Goal: Task Accomplishment & Management: Manage account settings

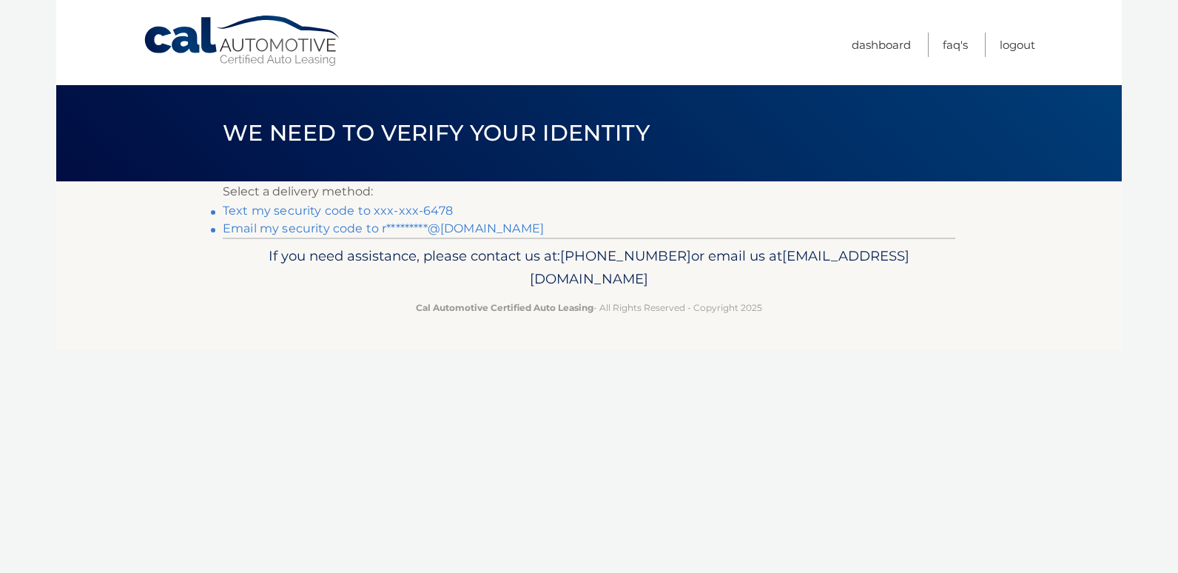
click at [301, 207] on link "Text my security code to xxx-xxx-6478" at bounding box center [338, 211] width 230 height 14
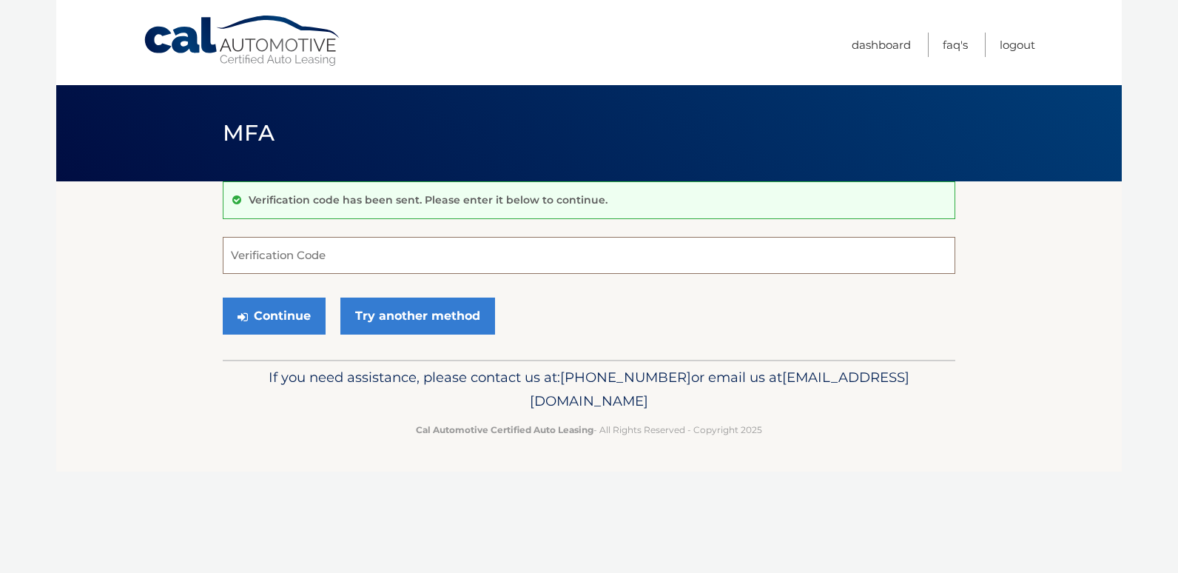
click at [283, 261] on input "Verification Code" at bounding box center [589, 255] width 733 height 37
type input "503907"
click at [282, 312] on button "Continue" at bounding box center [274, 316] width 103 height 37
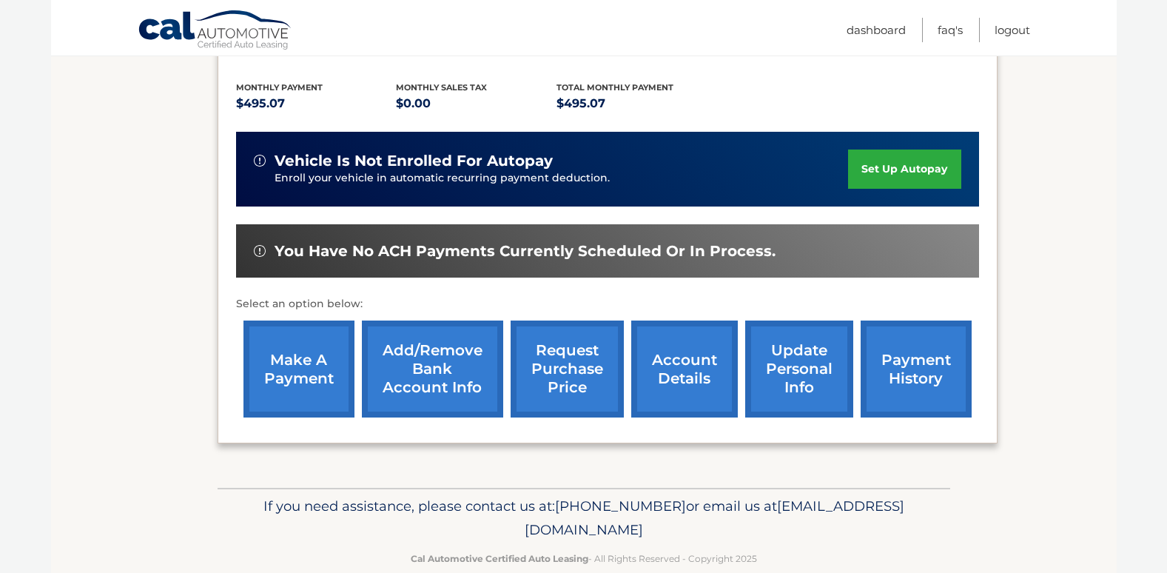
scroll to position [324, 0]
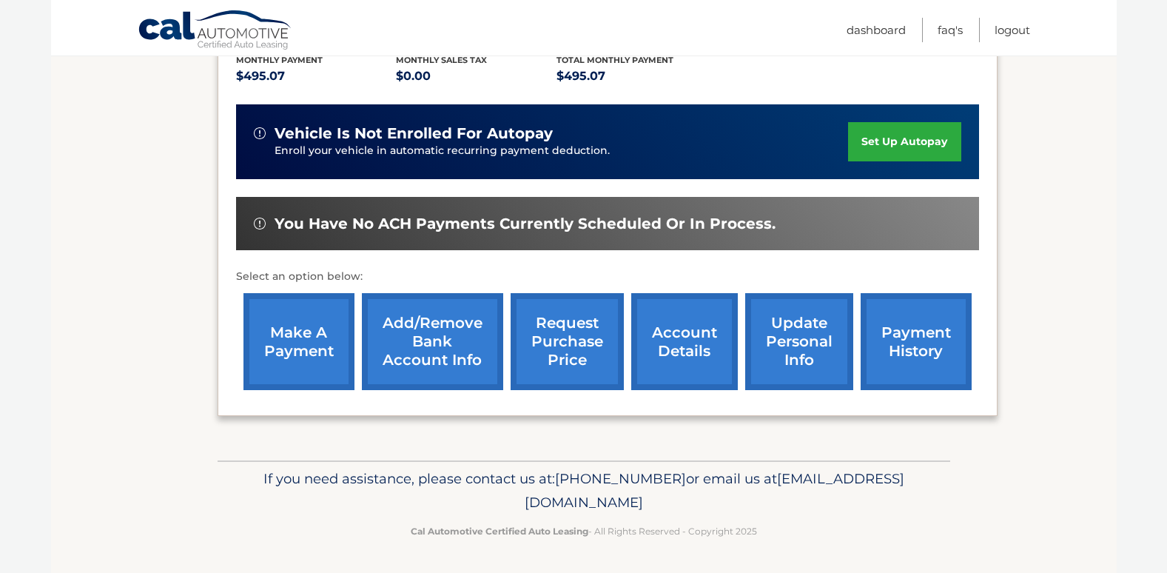
click at [278, 346] on link "make a payment" at bounding box center [299, 341] width 111 height 97
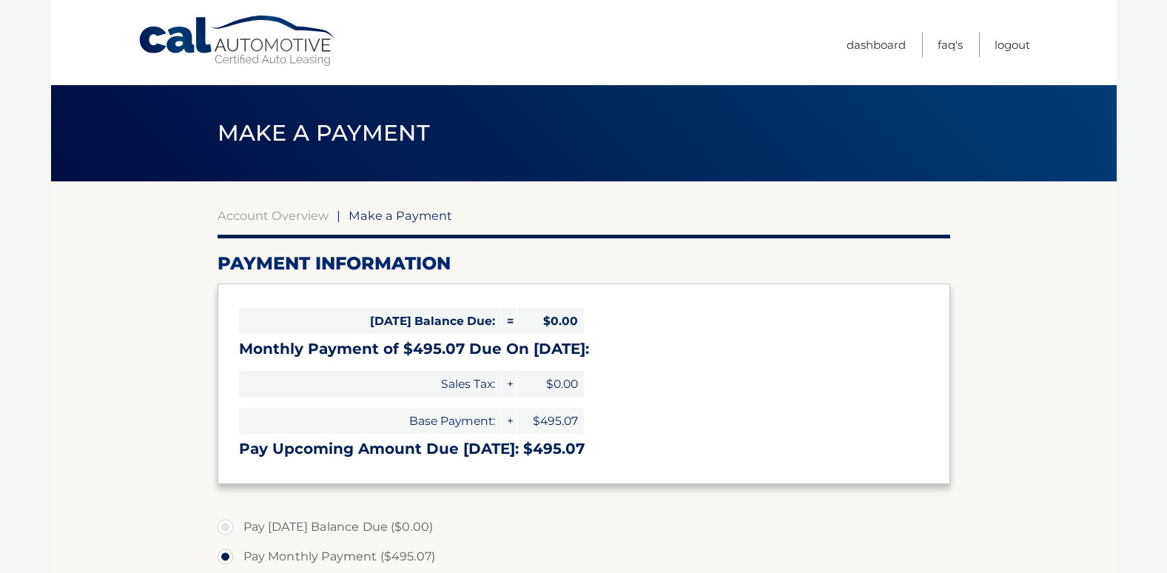
select select "MTZkNzRkMTctYjgyNi00YWQ1LTg5OTYtN2M1NDY4NTA2YTlk"
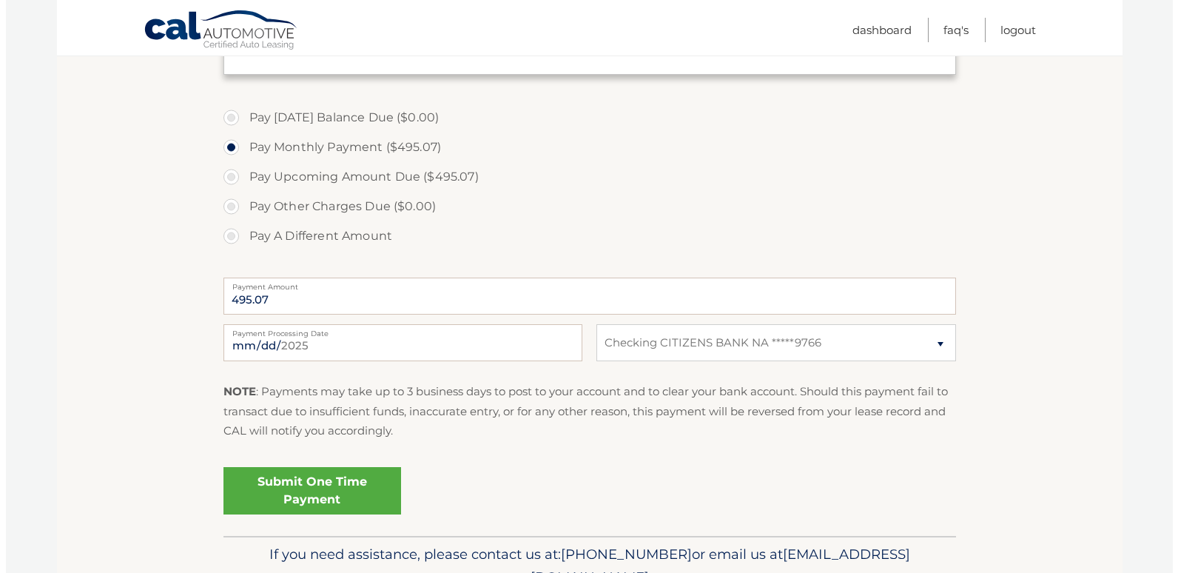
scroll to position [415, 0]
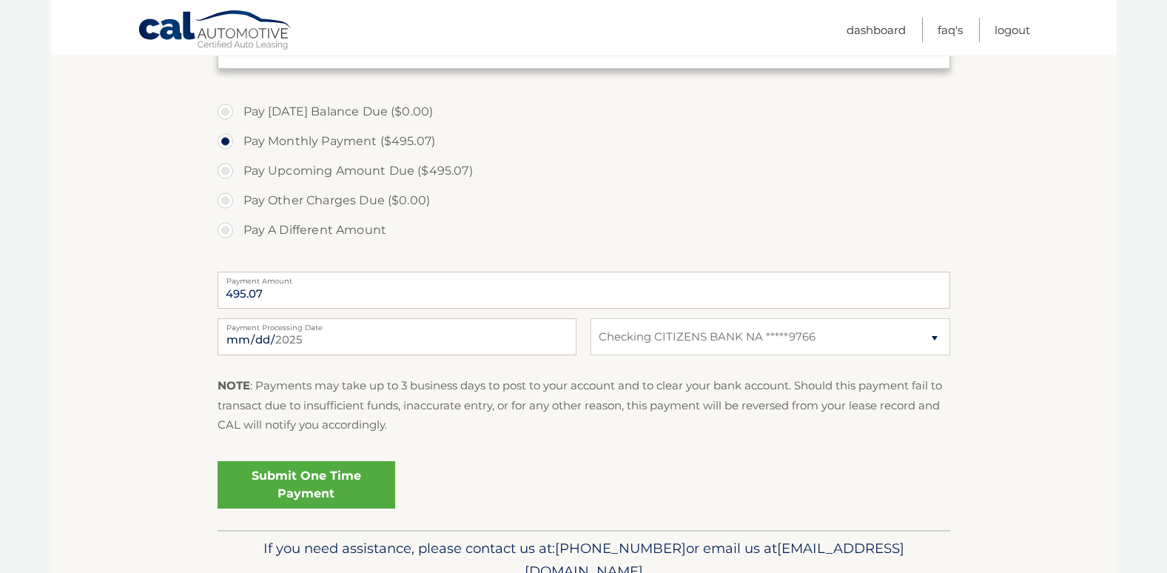
click at [316, 488] on link "Submit One Time Payment" at bounding box center [307, 484] width 178 height 47
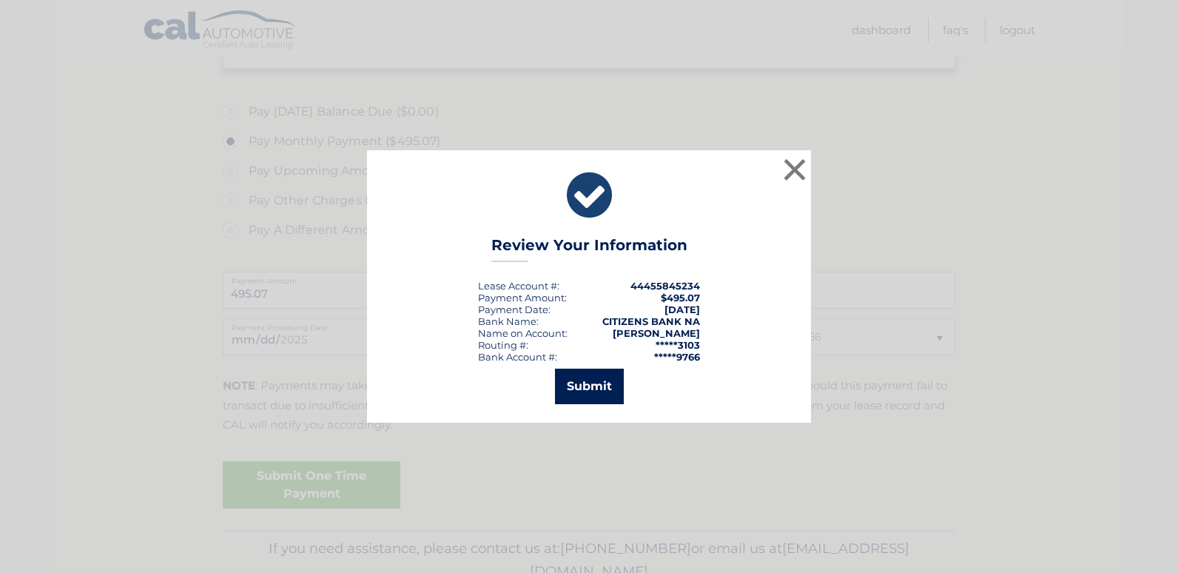
click at [606, 375] on button "Submit" at bounding box center [589, 387] width 69 height 36
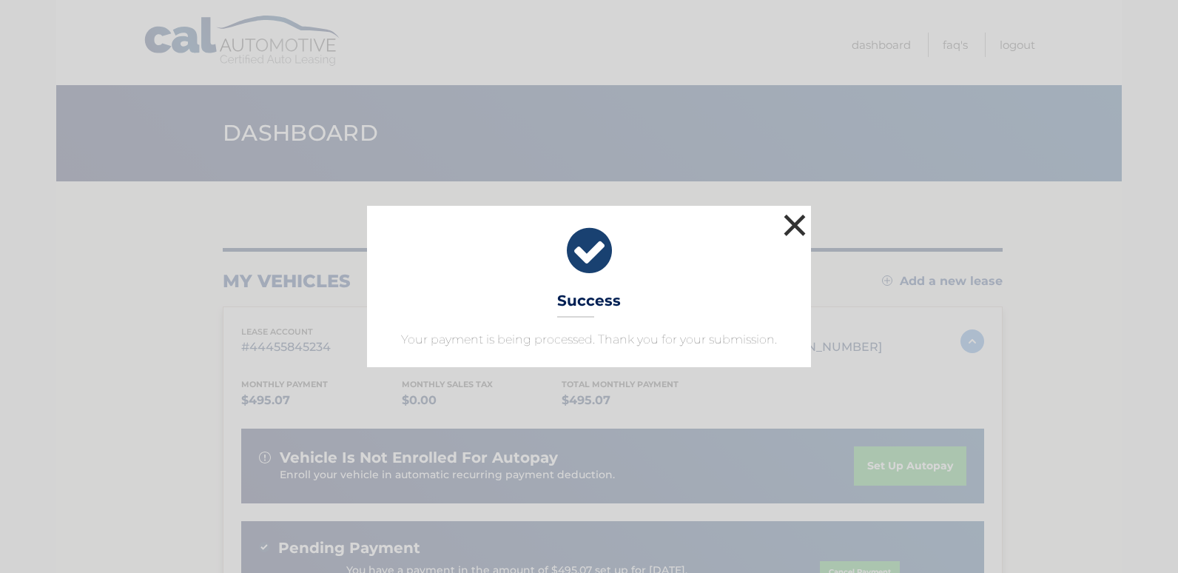
click at [796, 224] on button "×" at bounding box center [795, 225] width 30 height 30
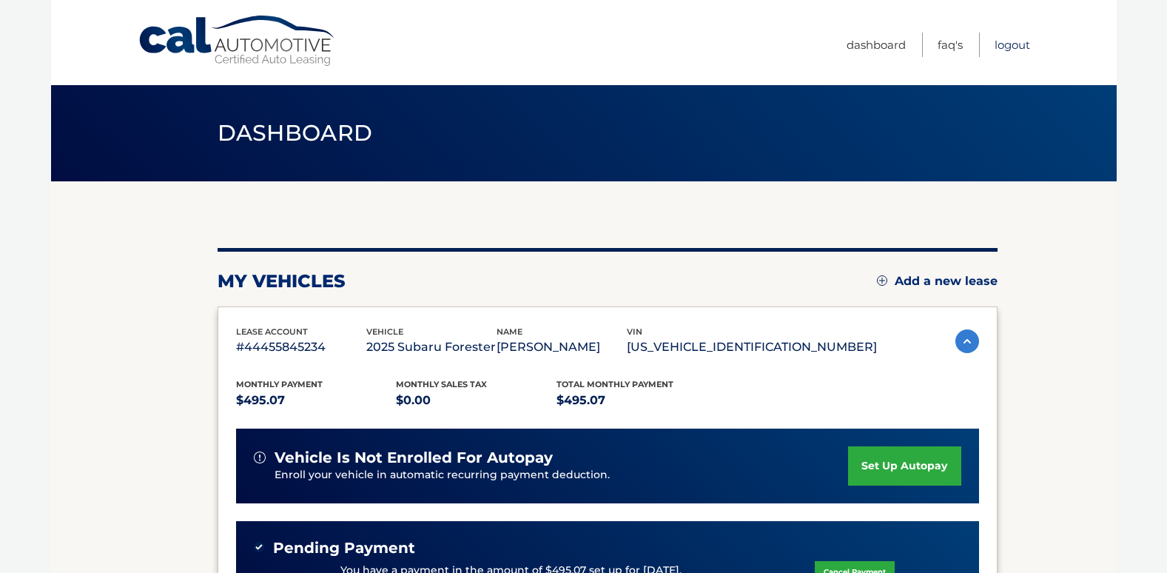
click at [1019, 47] on link "Logout" at bounding box center [1013, 45] width 36 height 24
